Goal: Task Accomplishment & Management: Manage account settings

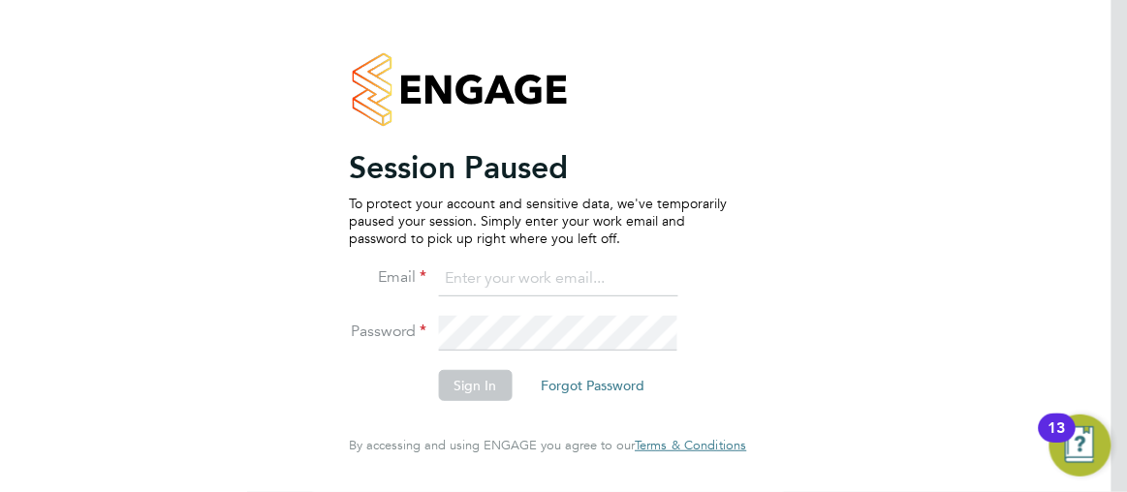
type input "[PERSON_NAME][EMAIL_ADDRESS][PERSON_NAME][DOMAIN_NAME]"
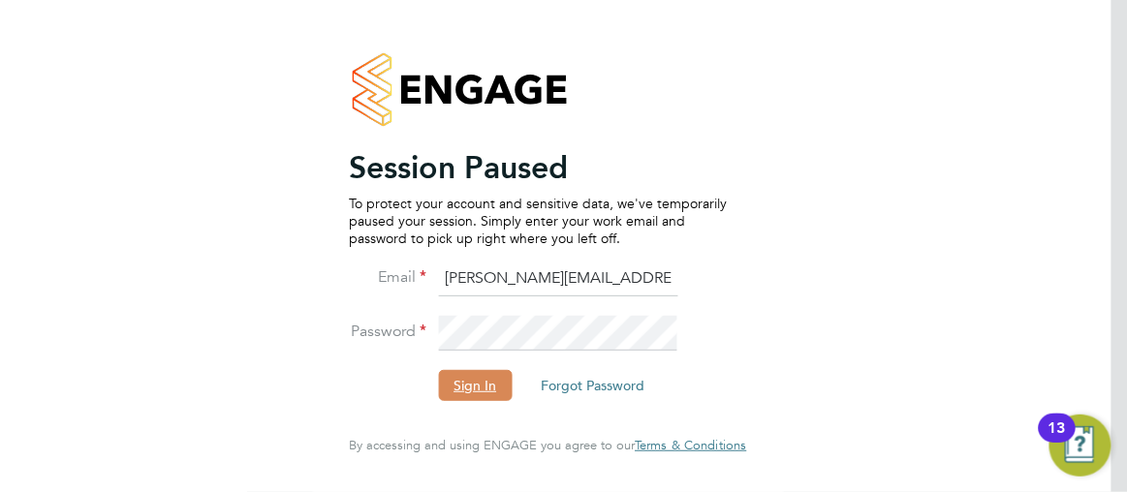
click at [469, 392] on button "Sign In" at bounding box center [475, 385] width 74 height 31
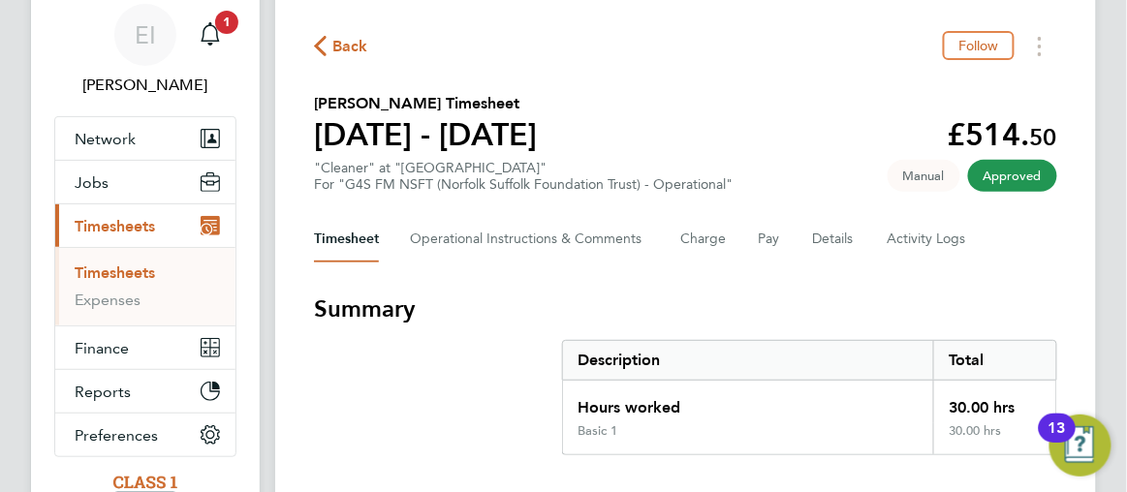
scroll to position [106, 0]
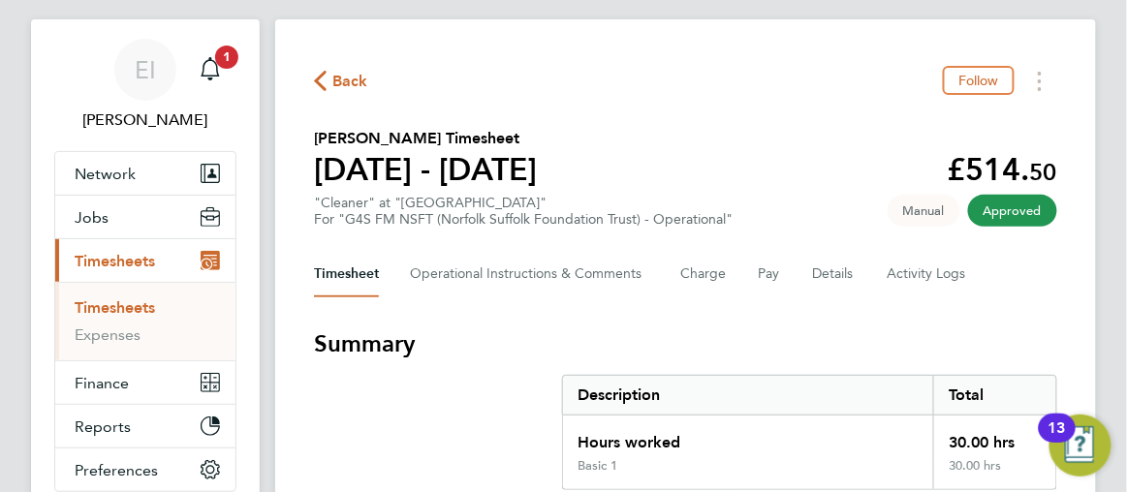
scroll to position [0, 0]
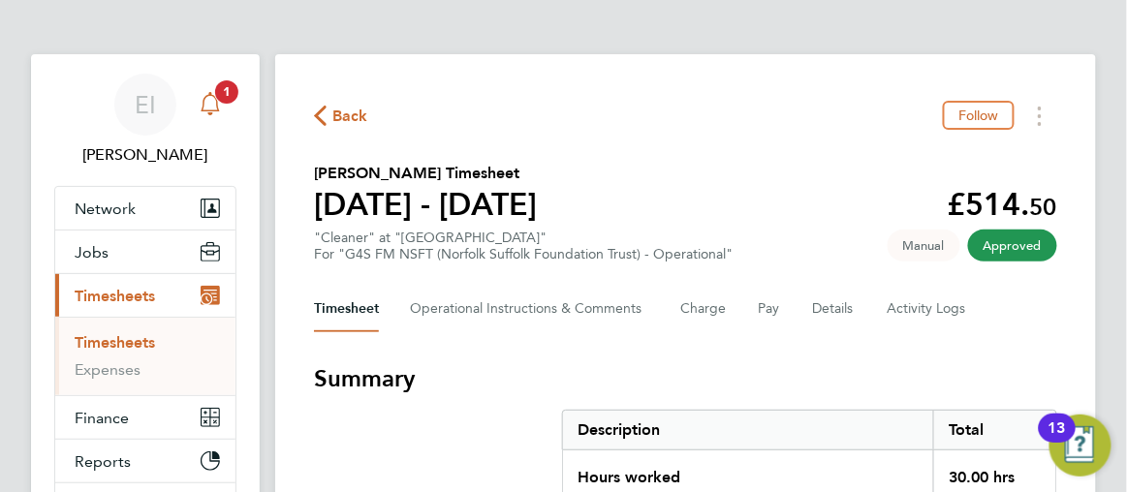
click at [229, 88] on span "1" at bounding box center [226, 91] width 23 height 23
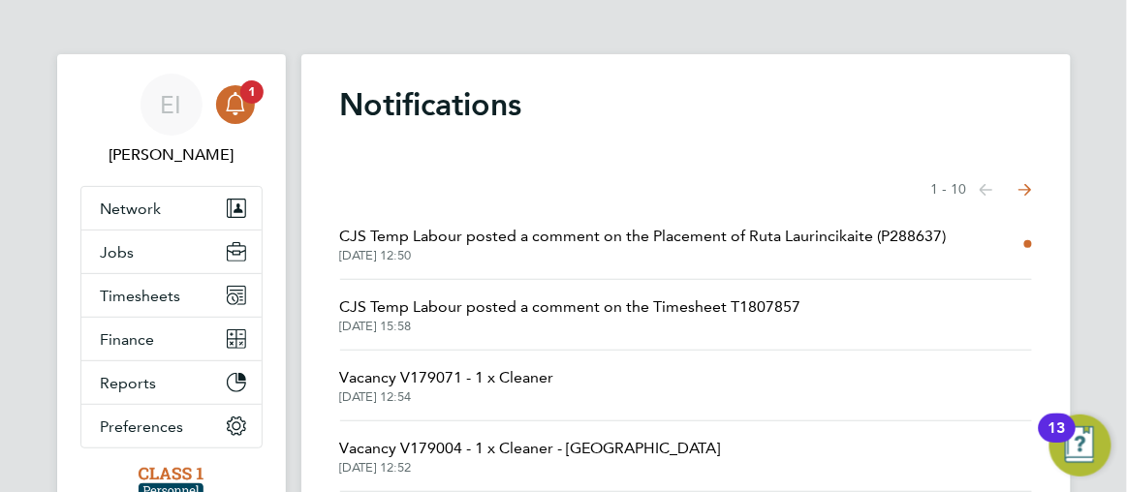
click at [538, 240] on span "CJS Temp Labour posted a comment on the Placement of Ruta Laurincikaite (P28863…" at bounding box center [643, 236] width 606 height 23
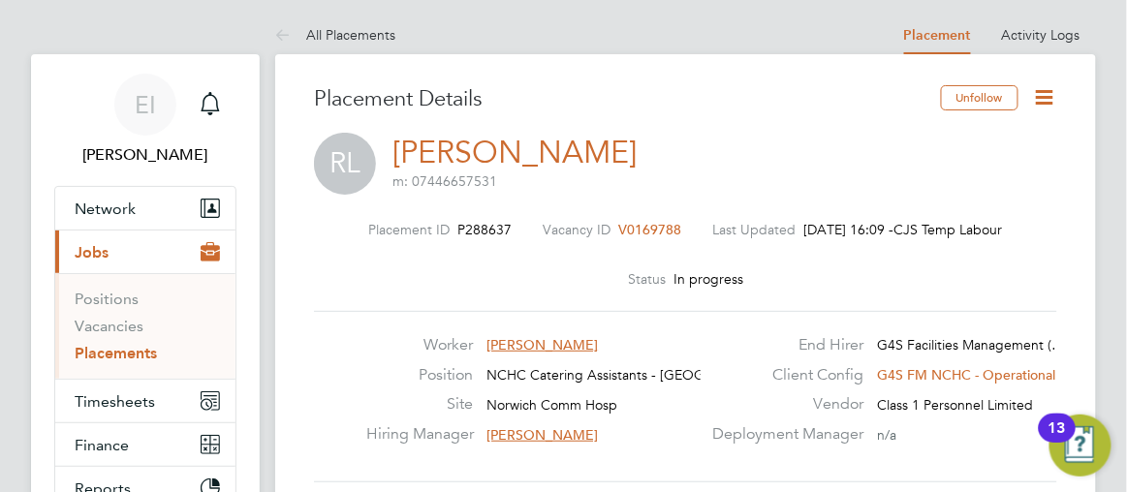
click at [118, 401] on span "Timesheets" at bounding box center [115, 401] width 80 height 18
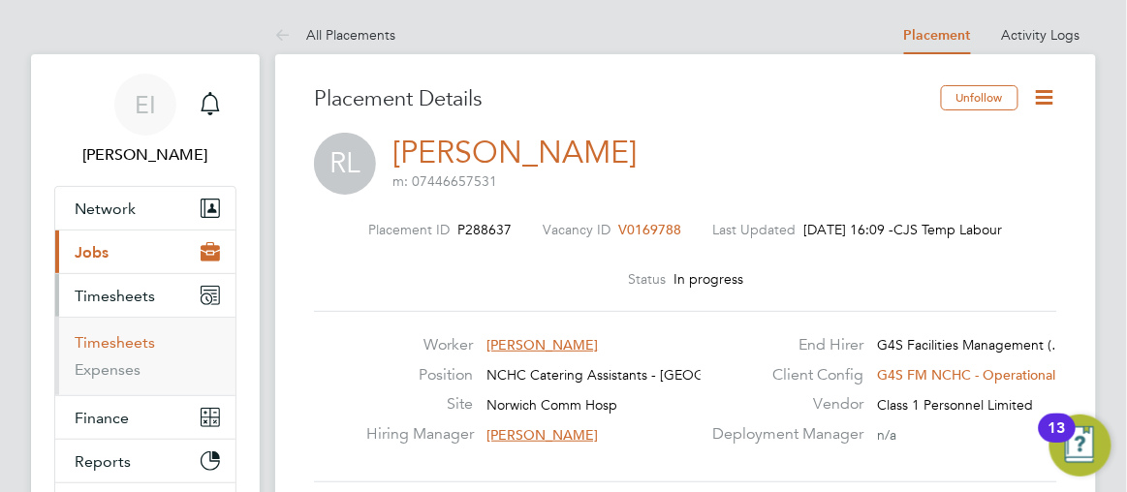
click at [137, 347] on link "Timesheets" at bounding box center [115, 342] width 80 height 18
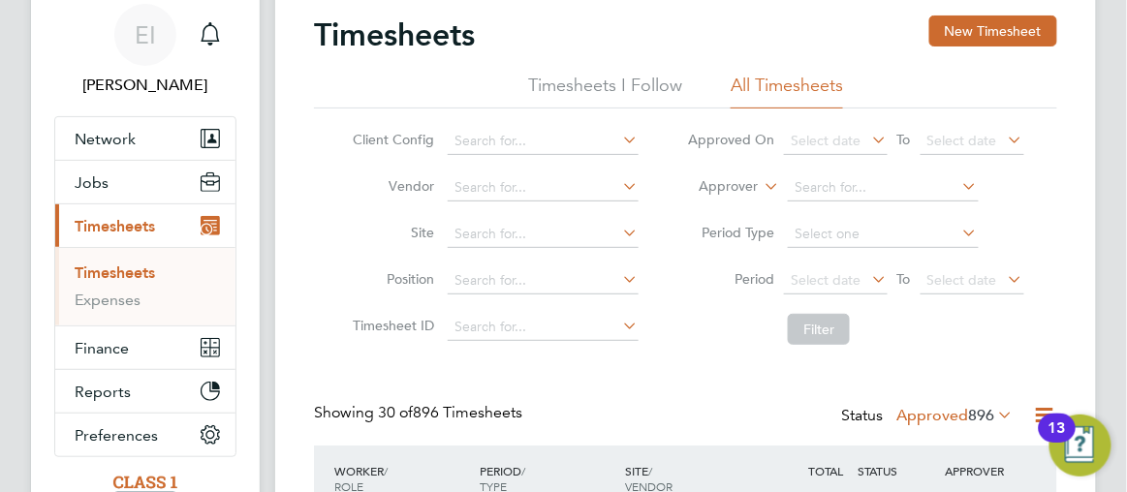
click at [995, 415] on icon at bounding box center [995, 414] width 0 height 27
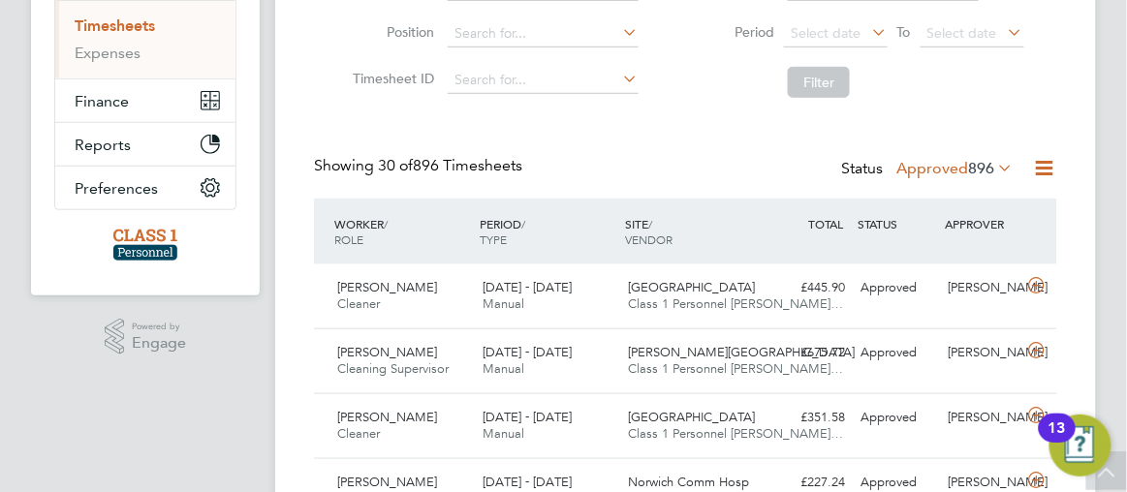
click at [995, 165] on icon at bounding box center [995, 167] width 0 height 27
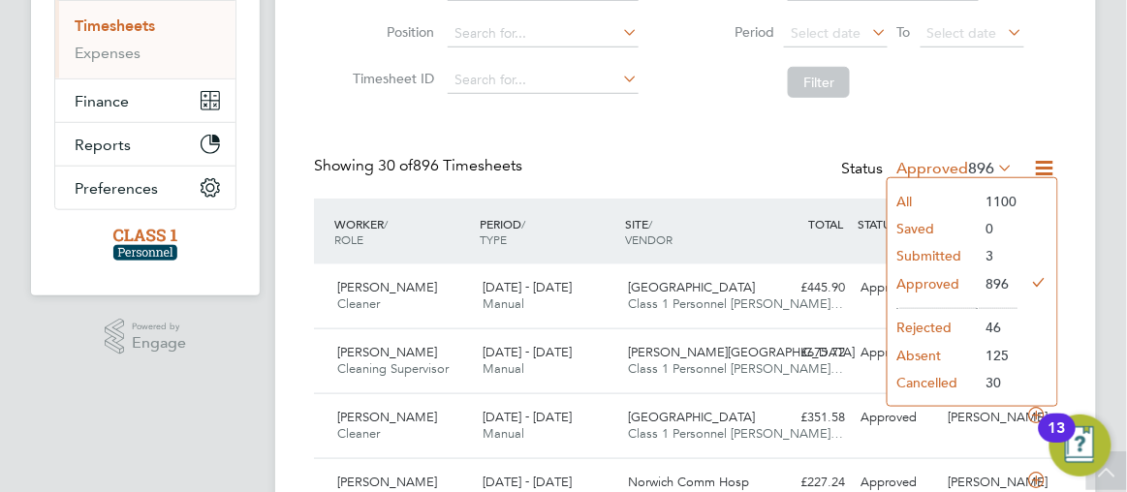
click at [933, 256] on li "Submitted" at bounding box center [931, 255] width 89 height 27
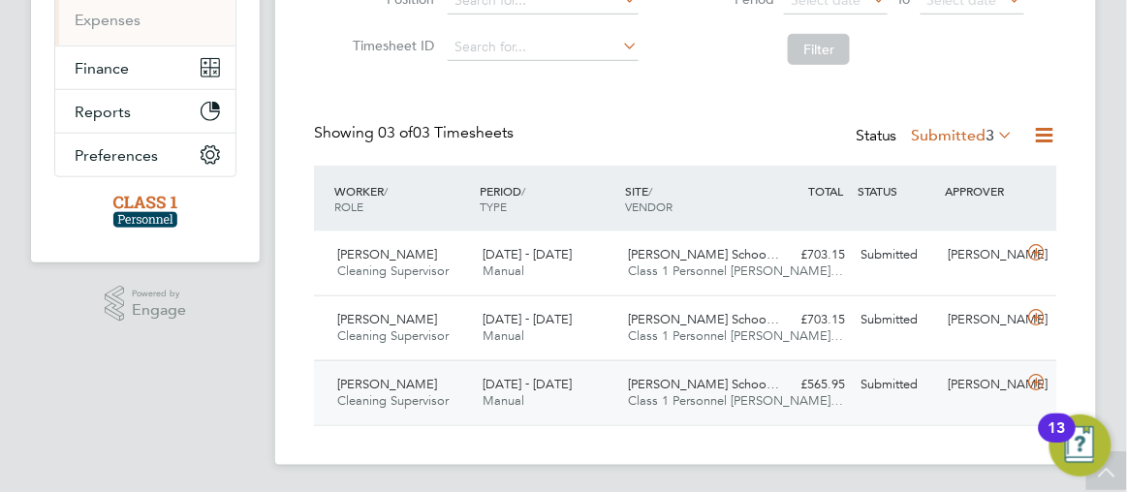
click at [834, 381] on div "£565.95 Submitted" at bounding box center [809, 385] width 87 height 32
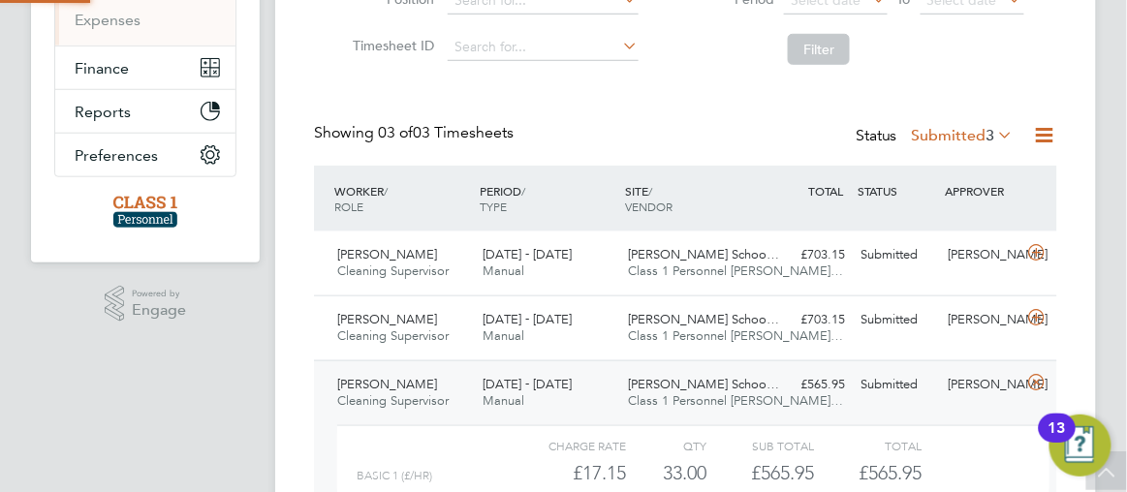
scroll to position [32, 158]
click at [1097, 351] on app-barbie "Timesheets New Timesheet Timesheets I Follow All Timesheets Client Config Vendo…" at bounding box center [701, 146] width 852 height 993
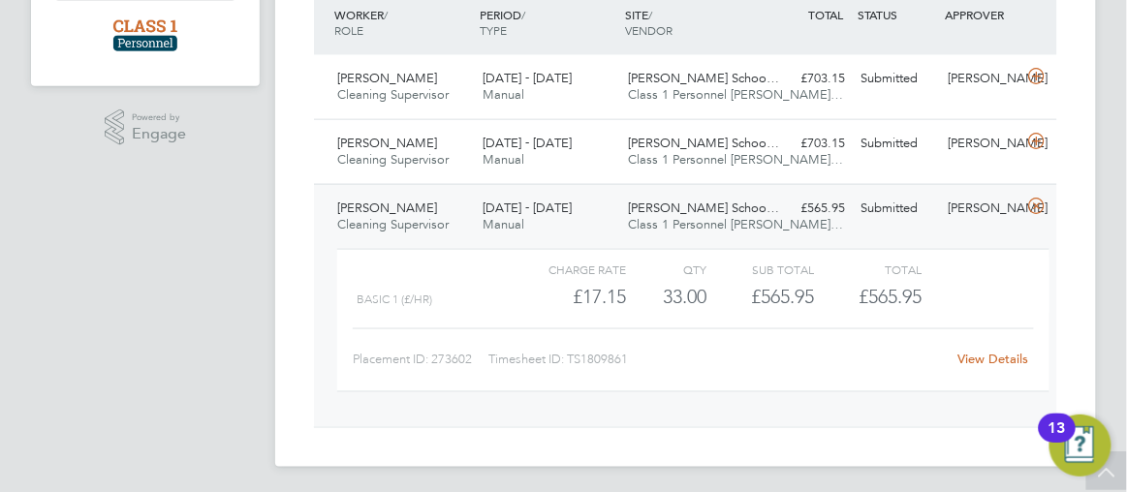
scroll to position [527, 0]
click at [987, 355] on link "View Details" at bounding box center [992, 359] width 71 height 16
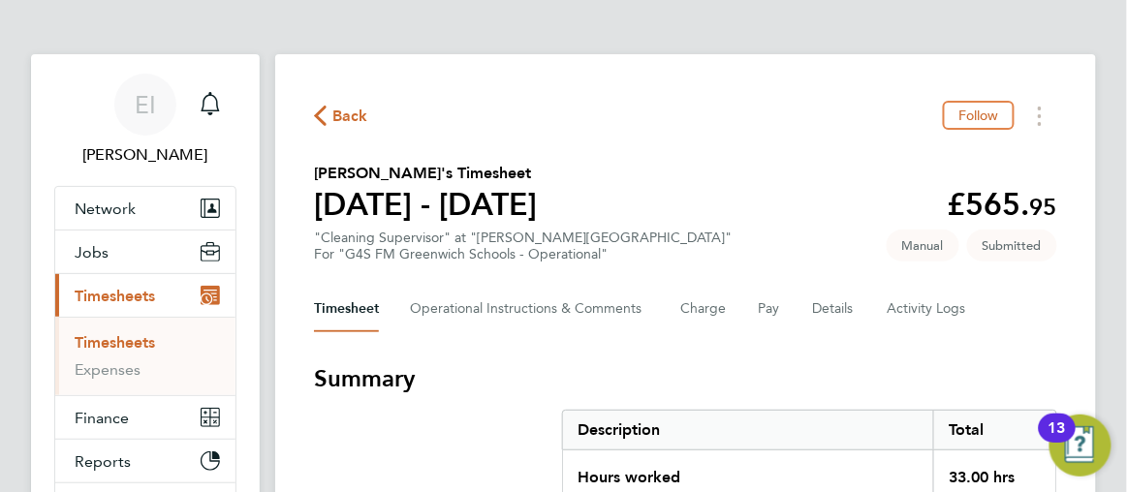
click at [318, 112] on icon "button" at bounding box center [320, 116] width 13 height 20
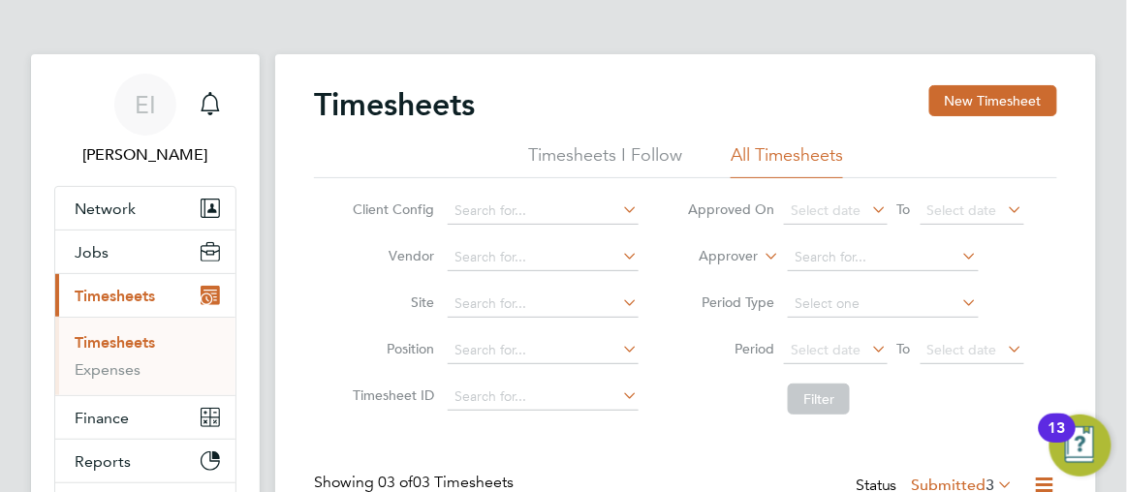
click at [1105, 224] on app-barbie "Timesheets New Timesheet Timesheets I Follow All Timesheets Client Config Vendo…" at bounding box center [701, 407] width 852 height 815
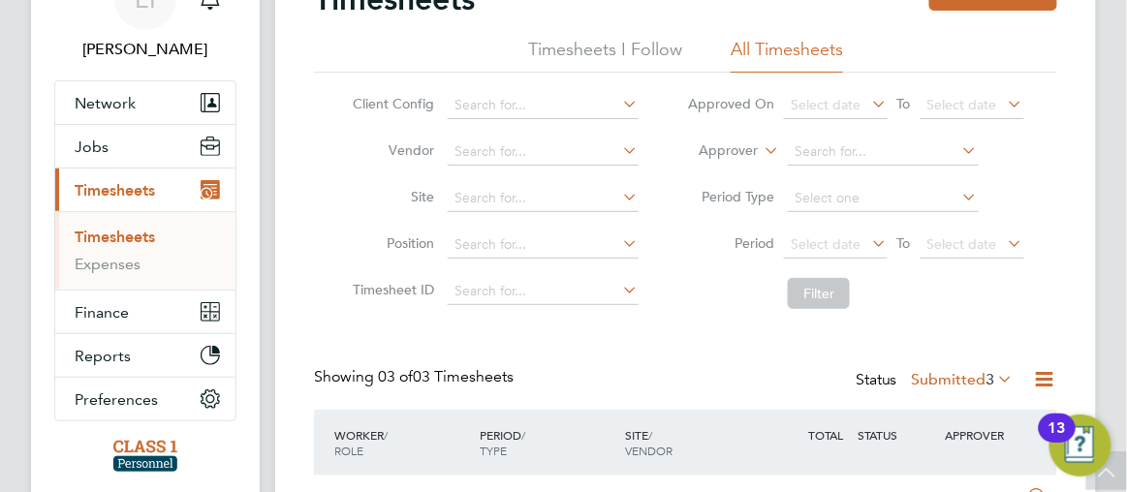
scroll to position [350, 0]
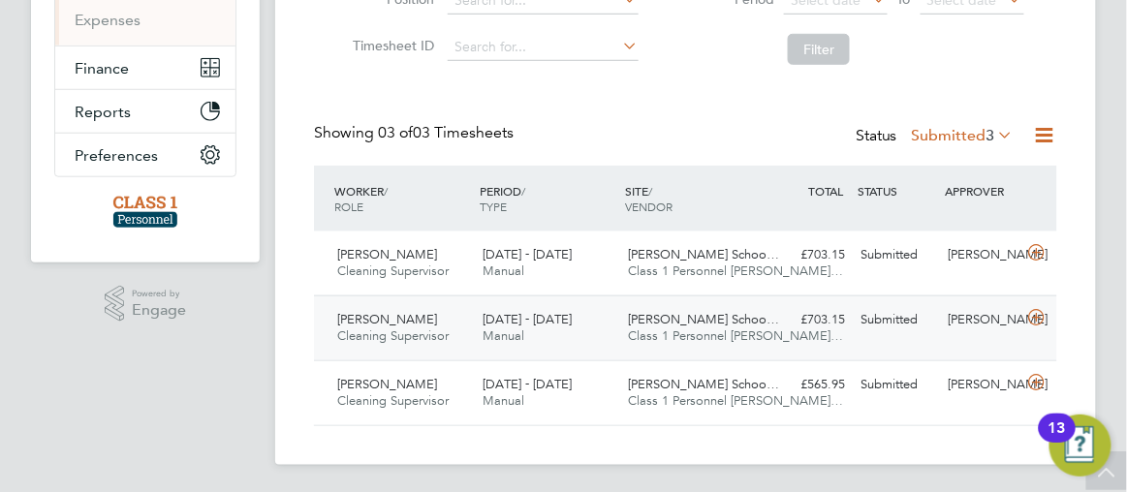
click at [782, 325] on div "£703.15 Submitted" at bounding box center [809, 320] width 87 height 32
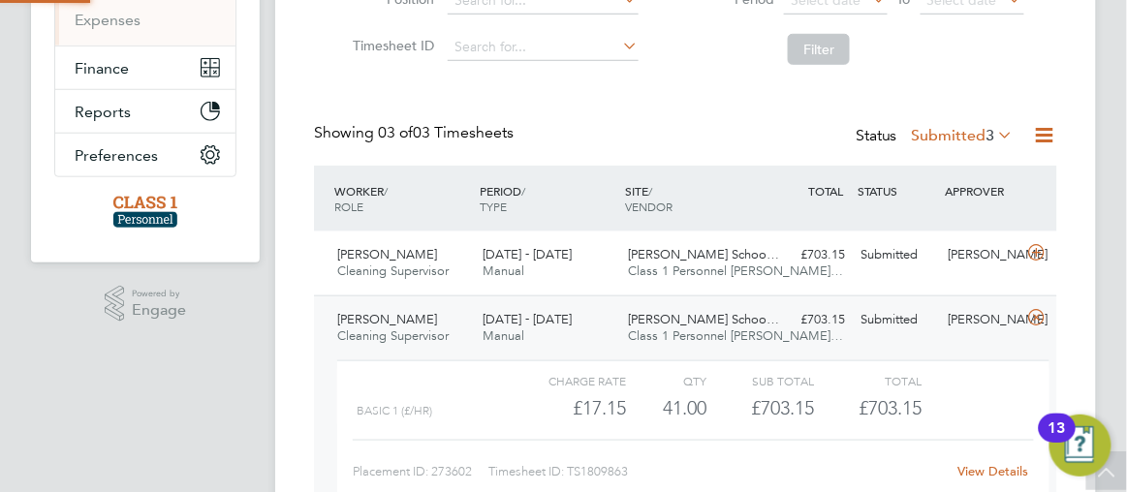
scroll to position [32, 158]
click at [965, 471] on link "View Details" at bounding box center [992, 471] width 71 height 16
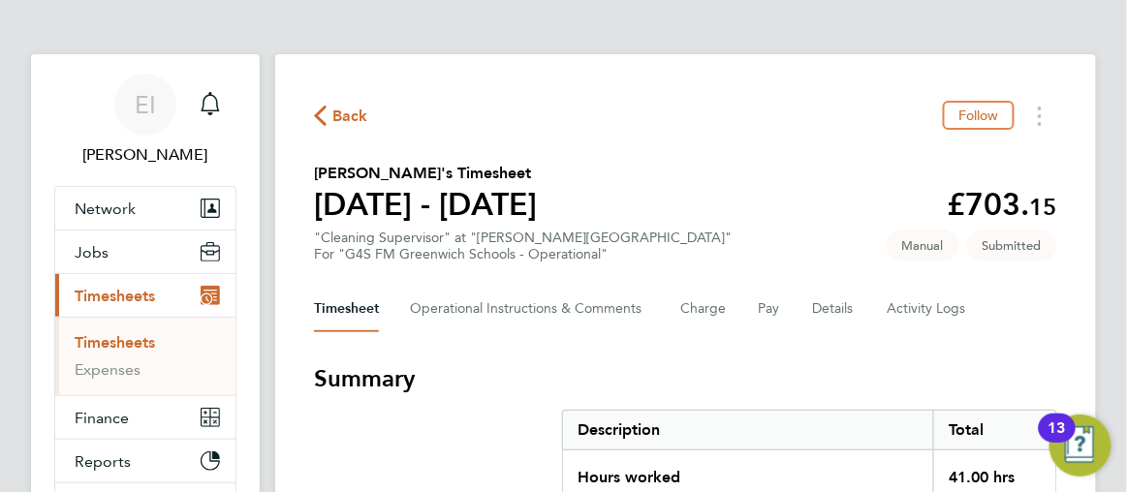
click at [323, 112] on icon "button" at bounding box center [320, 116] width 13 height 20
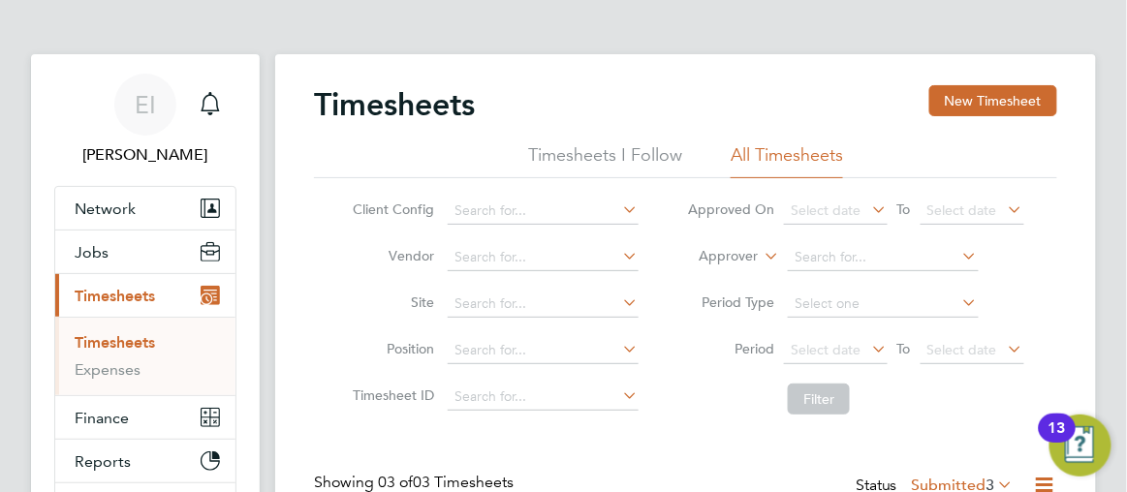
click at [1107, 268] on app-barbie "Timesheets New Timesheet Timesheets I Follow All Timesheets Client Config Vendo…" at bounding box center [701, 407] width 852 height 815
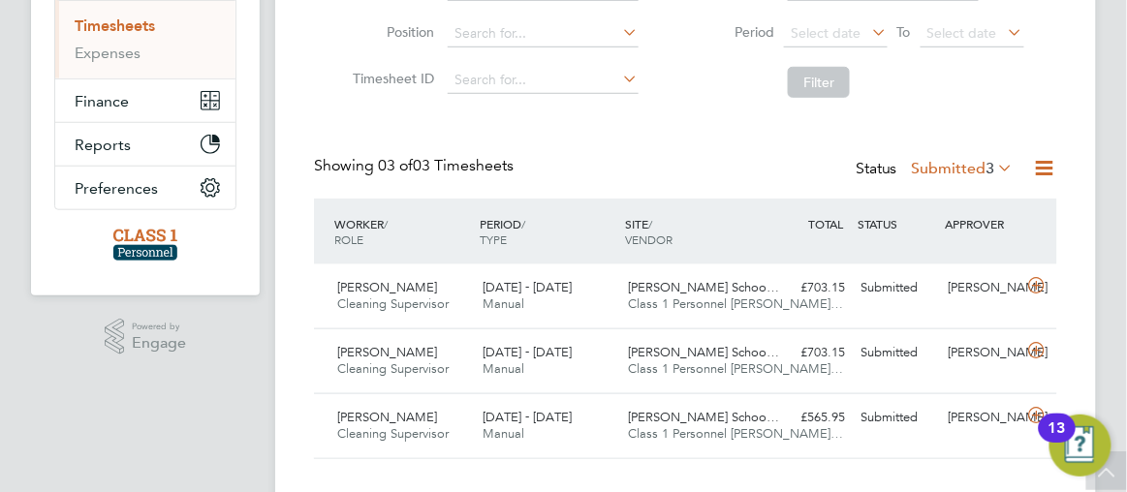
scroll to position [350, 0]
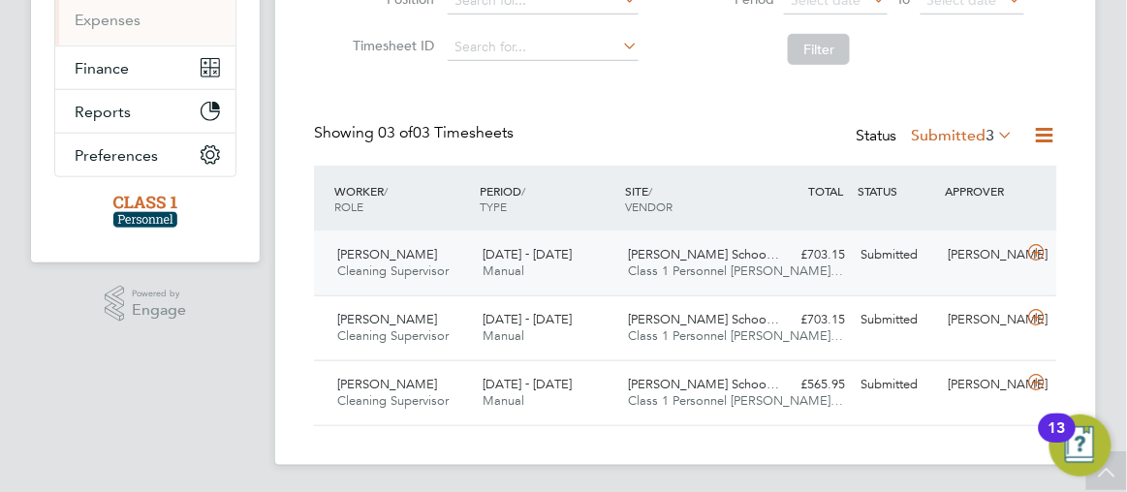
click at [817, 261] on div "£703.15 Submitted" at bounding box center [809, 255] width 87 height 32
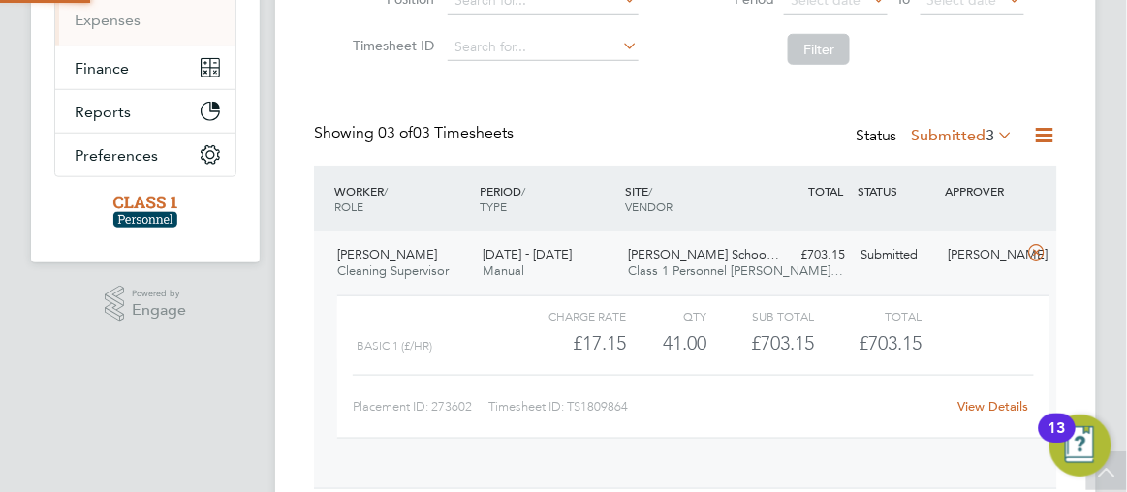
scroll to position [32, 158]
click at [962, 407] on link "View Details" at bounding box center [992, 406] width 71 height 16
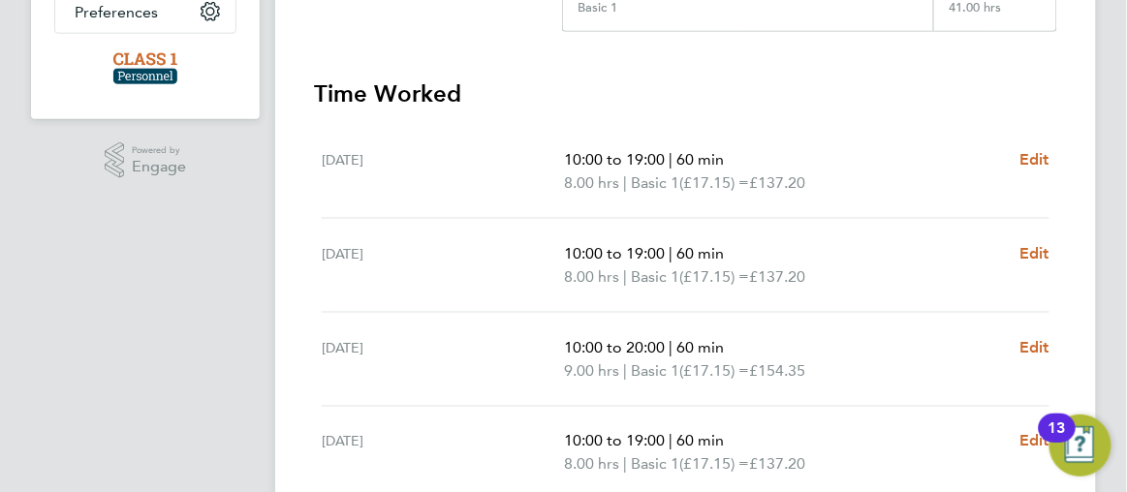
scroll to position [457, 0]
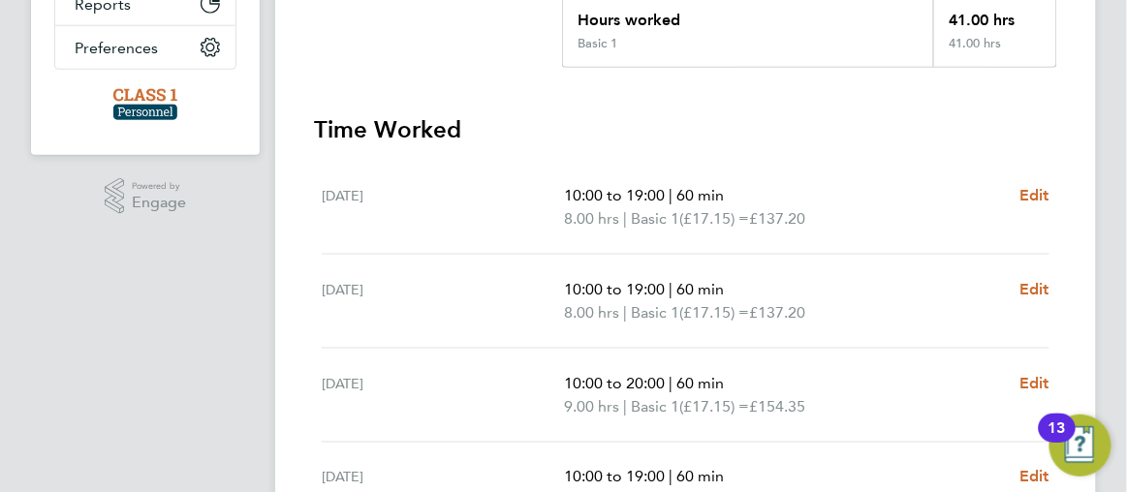
click at [1107, 51] on ng-component "Back Follow Erick Pilaquinga's Timesheet 18 - 24 Aug 2025 £703. 15 "Cleaning Su…" at bounding box center [701, 227] width 852 height 1369
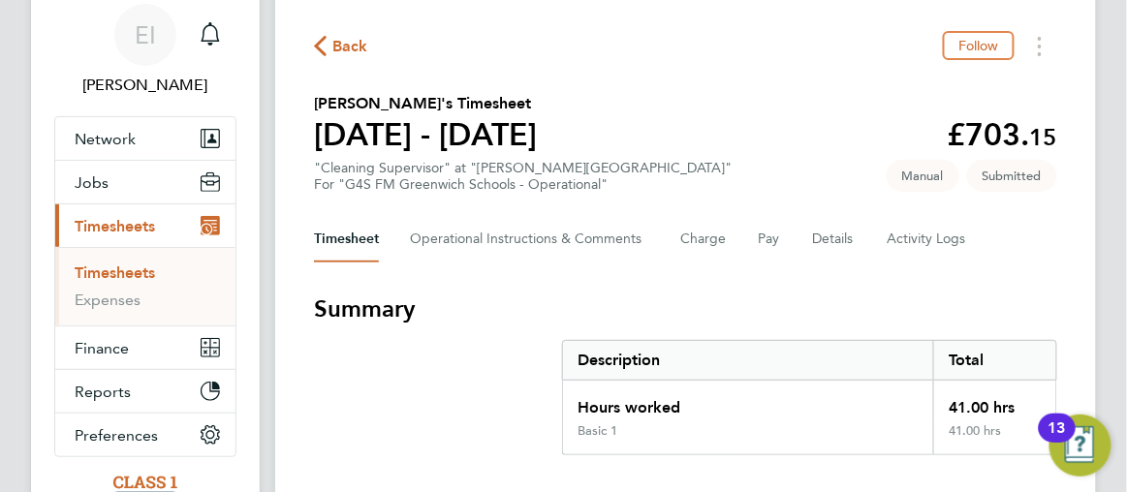
scroll to position [0, 0]
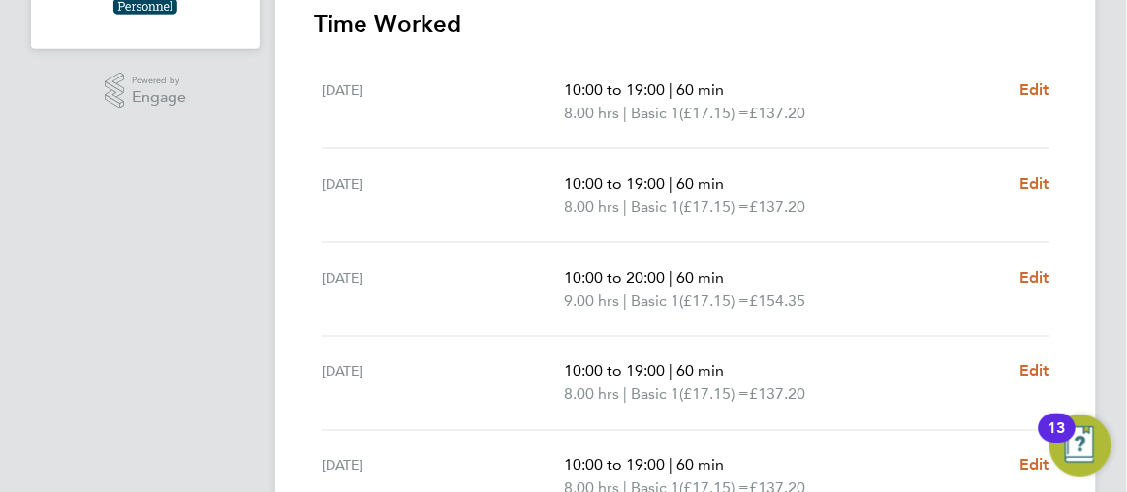
scroll to position [599, 0]
